Goal: Contribute content: Add original content to the website for others to see

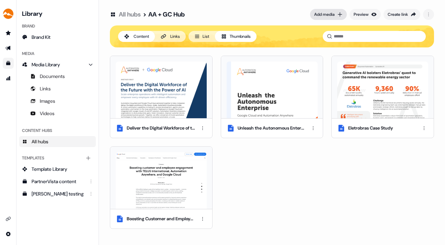
click at [325, 11] on div "Add media" at bounding box center [324, 14] width 20 height 7
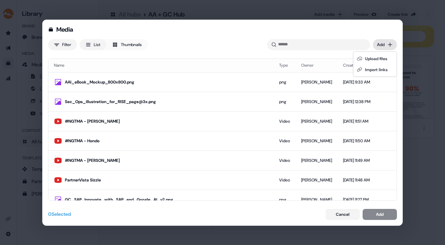
click at [387, 45] on div "Media Filter List Thumbnails Uploaded Add Name Type Owner Created date AAI_eBoo…" at bounding box center [222, 122] width 445 height 245
click at [377, 57] on div "Upload files" at bounding box center [375, 58] width 41 height 11
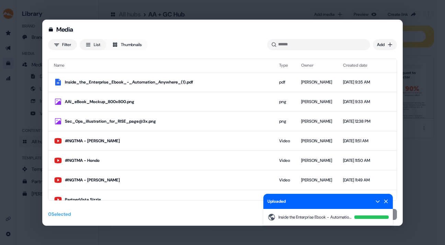
click at [387, 199] on icon at bounding box center [385, 200] width 5 height 5
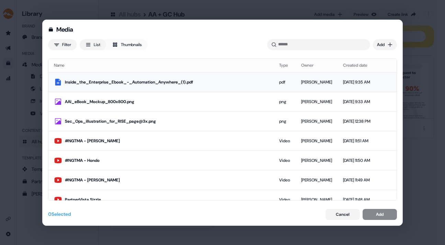
click at [381, 81] on td at bounding box center [382, 82] width 11 height 20
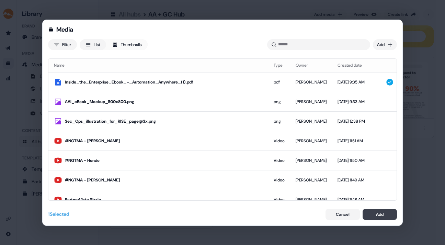
click at [384, 211] on button "Add" at bounding box center [380, 214] width 34 height 11
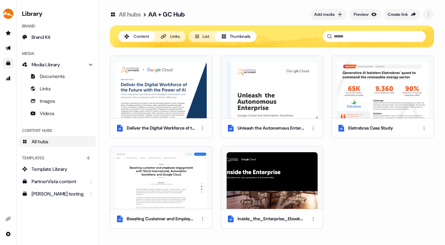
click at [212, 34] on button "List" at bounding box center [201, 36] width 26 height 11
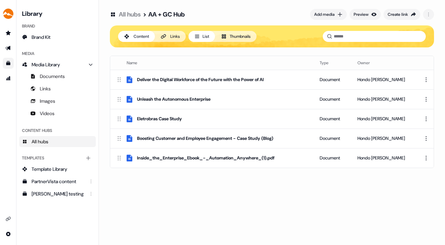
click at [206, 34] on button "List" at bounding box center [201, 36] width 26 height 11
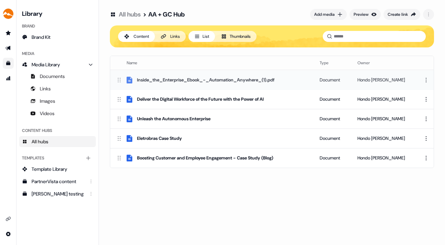
drag, startPoint x: 119, startPoint y: 154, endPoint x: 115, endPoint y: 77, distance: 77.3
click at [115, 77] on td "Inside_the_Enterprise_Ebook_-_Automation_Anywhere_(1).pdf" at bounding box center [212, 80] width 204 height 20
click at [427, 79] on html "For the best experience switch devices to a bigger screen. Go to Userled.io Lib…" at bounding box center [222, 122] width 445 height 245
click at [418, 101] on div "Rename" at bounding box center [423, 102] width 41 height 11
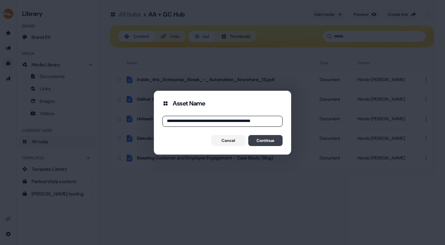
type input "**********"
click at [272, 137] on button "Continue" at bounding box center [265, 140] width 34 height 11
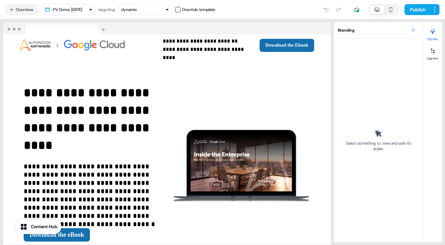
click at [413, 29] on icon at bounding box center [412, 29] width 5 height 5
click at [413, 28] on icon at bounding box center [412, 29] width 5 height 5
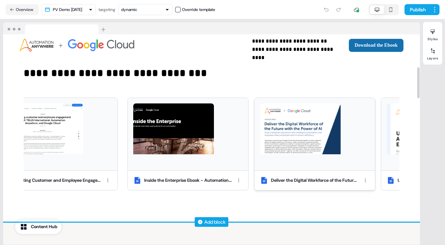
scroll to position [221, 0]
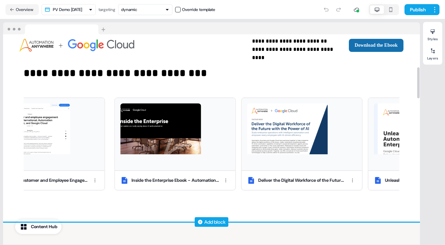
click at [311, 91] on div "**********" at bounding box center [211, 118] width 417 height 208
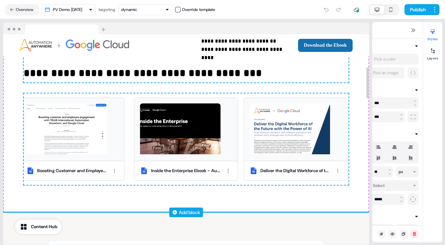
scroll to position [255, 0]
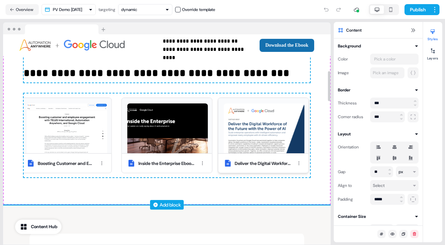
click at [278, 109] on img at bounding box center [263, 128] width 81 height 51
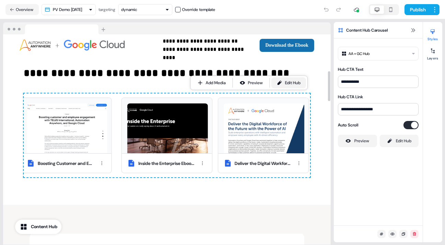
click at [300, 80] on div "Edit Hub" at bounding box center [292, 82] width 15 height 7
click at [26, 8] on button "Overview" at bounding box center [21, 9] width 33 height 11
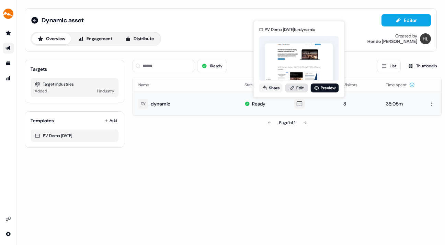
click at [299, 85] on link "Edit" at bounding box center [296, 87] width 23 height 9
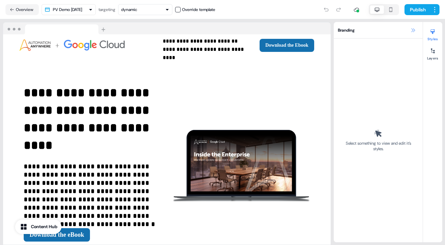
click at [412, 30] on icon at bounding box center [412, 29] width 5 height 5
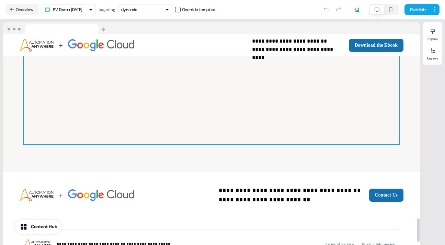
scroll to position [1213, 0]
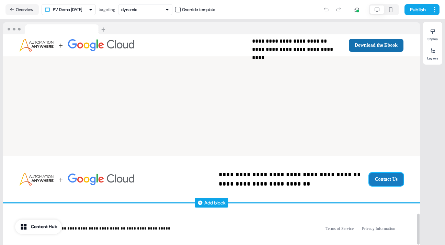
click at [377, 173] on button "Contact Us" at bounding box center [386, 179] width 35 height 13
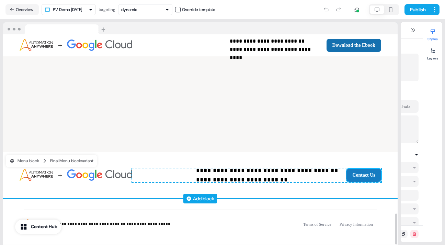
scroll to position [1259, 0]
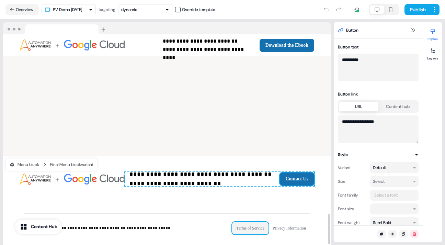
click at [250, 222] on button "Terms of Service" at bounding box center [250, 228] width 36 height 12
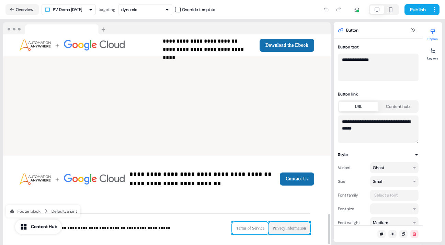
click at [293, 222] on button "Privacy Information" at bounding box center [289, 228] width 42 height 12
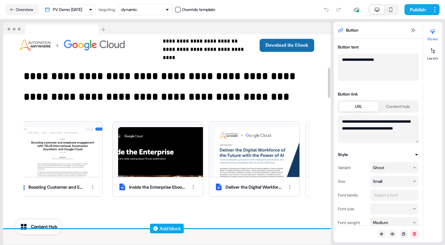
scroll to position [231, 0]
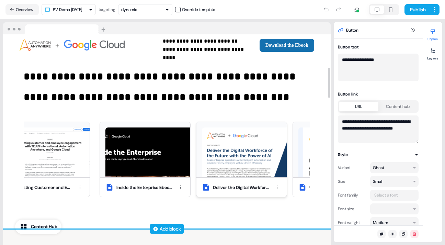
click at [240, 134] on img at bounding box center [247, 162] width 90 height 71
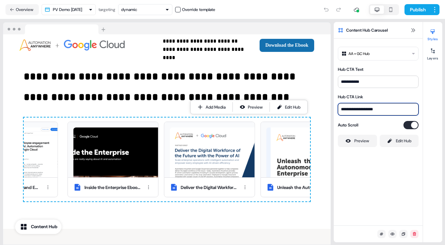
drag, startPoint x: 381, startPoint y: 109, endPoint x: 340, endPoint y: 107, distance: 41.2
click at [340, 107] on input "**********" at bounding box center [378, 109] width 81 height 12
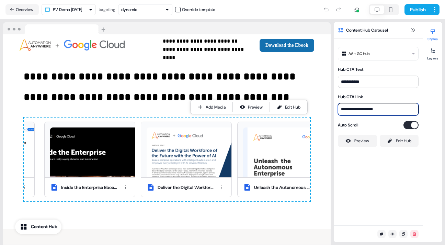
paste input "**********"
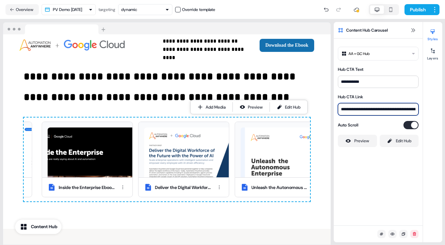
scroll to position [0, 40]
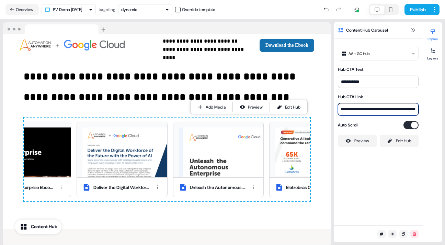
type input "**********"
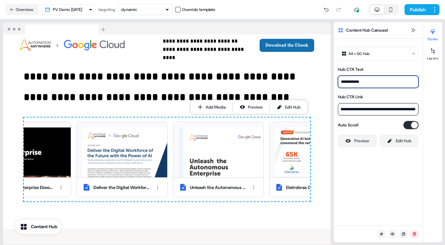
click at [358, 82] on input "**********" at bounding box center [378, 82] width 81 height 12
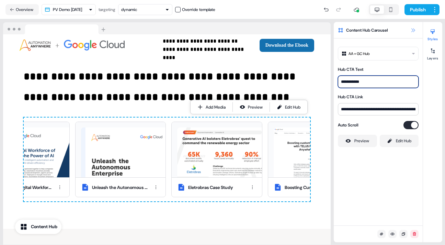
type input "**********"
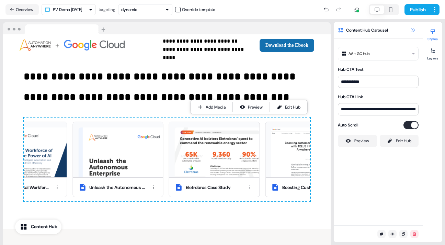
click at [413, 29] on icon at bounding box center [412, 29] width 5 height 5
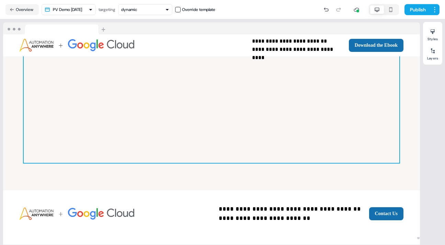
scroll to position [1213, 0]
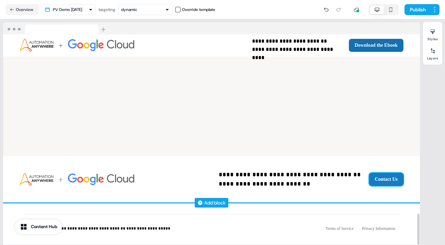
click at [376, 173] on button "Contact Us" at bounding box center [386, 179] width 35 height 13
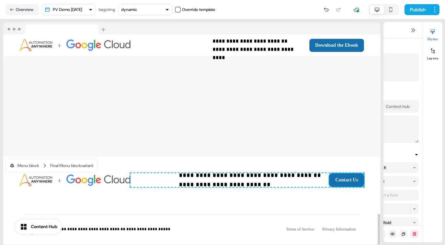
scroll to position [1259, 0]
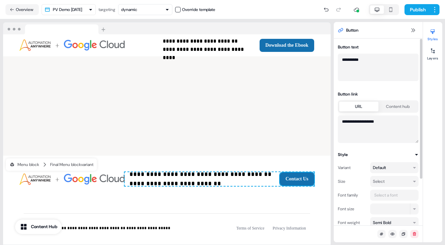
drag, startPoint x: 383, startPoint y: 122, endPoint x: 336, endPoint y: 120, distance: 47.8
click at [336, 120] on div "**********" at bounding box center [378, 93] width 89 height 100
paste textarea "**********"
type textarea "**********"
click at [412, 29] on icon at bounding box center [413, 30] width 4 height 4
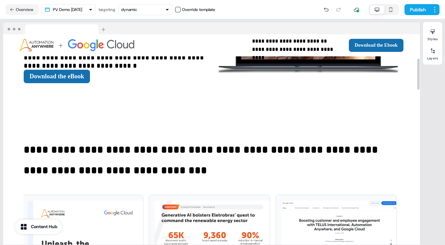
scroll to position [0, 0]
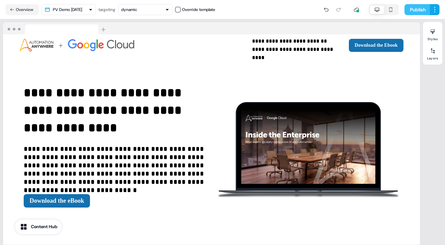
click at [414, 9] on button "Publish" at bounding box center [416, 9] width 25 height 11
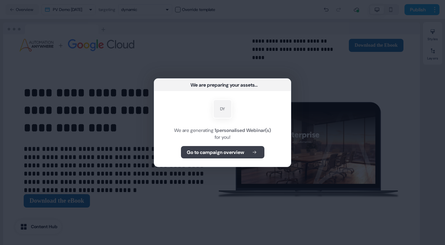
click at [219, 150] on b "Go to campaign overview" at bounding box center [215, 152] width 57 height 7
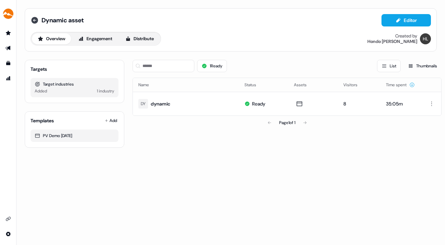
click at [34, 19] on icon at bounding box center [35, 20] width 8 height 8
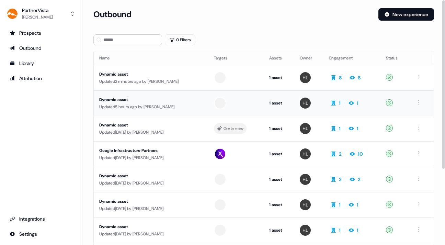
click at [184, 99] on div "Dynamic asset" at bounding box center [151, 99] width 104 height 7
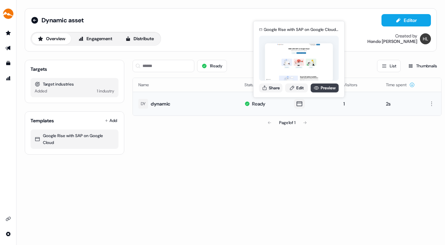
click at [324, 86] on link "Preview" at bounding box center [325, 87] width 28 height 9
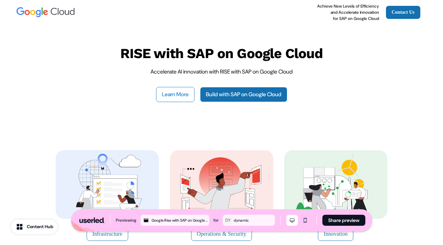
click at [180, 92] on button "Learn More" at bounding box center [175, 94] width 38 height 15
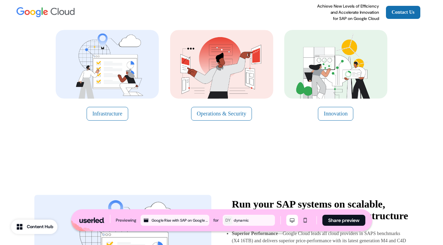
scroll to position [123, 0]
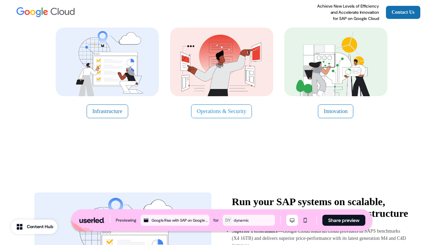
click at [219, 111] on button "Operations & Security" at bounding box center [221, 111] width 61 height 14
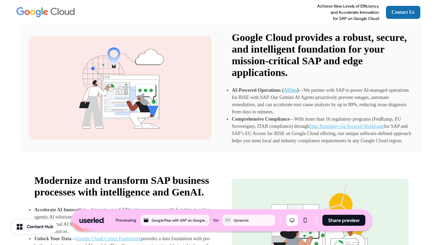
scroll to position [547, 0]
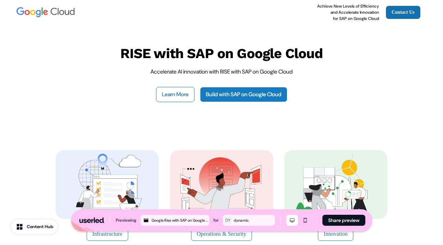
click at [238, 90] on link "Build with SAP on Google Cloud" at bounding box center [243, 94] width 87 height 15
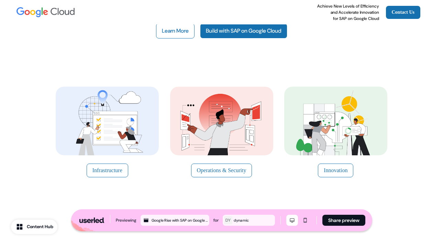
scroll to position [64, 0]
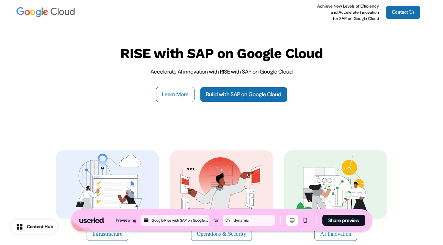
scroll to position [64, 0]
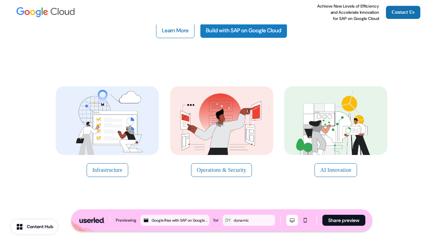
click at [236, 32] on link "Build with SAP on Google Cloud" at bounding box center [243, 30] width 87 height 15
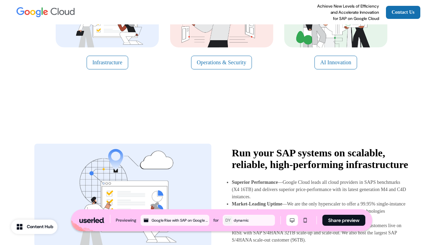
scroll to position [0, 0]
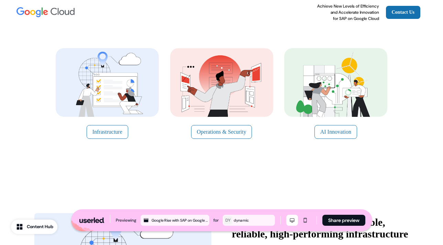
scroll to position [103, 0]
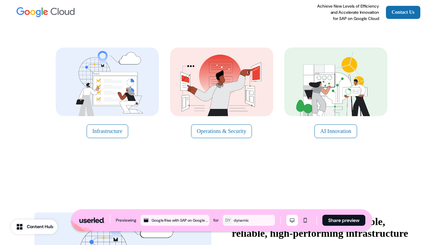
click at [135, 92] on img at bounding box center [107, 81] width 103 height 69
